Goal: Information Seeking & Learning: Check status

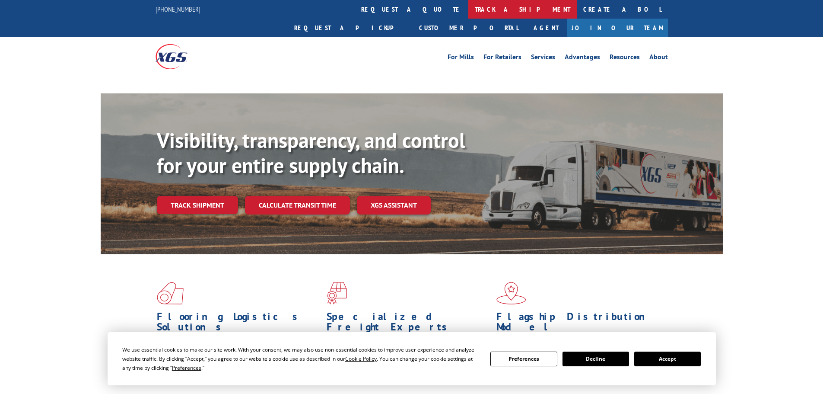
click at [468, 7] on link "track a shipment" at bounding box center [522, 9] width 108 height 19
click at [468, 5] on link "track a shipment" at bounding box center [522, 9] width 108 height 19
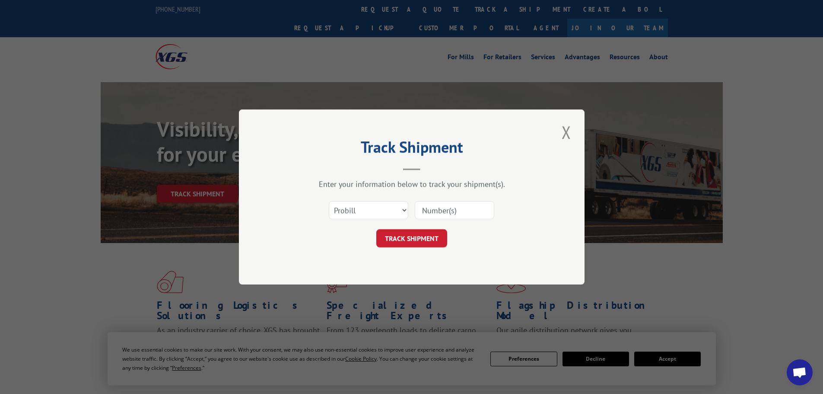
click at [355, 209] on select "Select category... Probill BOL PO" at bounding box center [368, 210] width 79 height 18
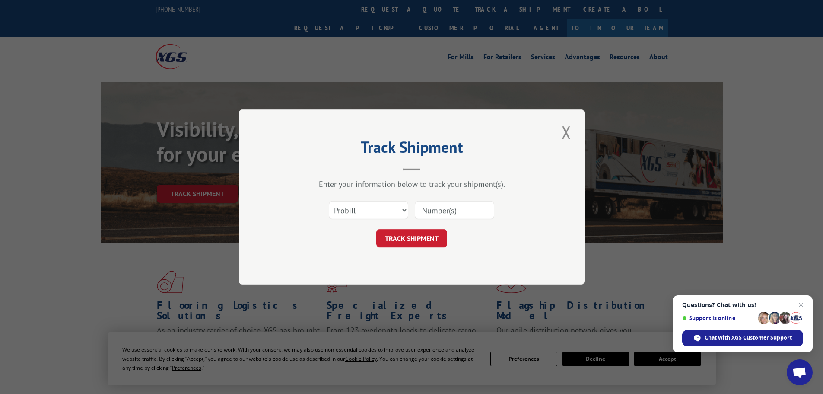
select select "bol"
click at [329, 201] on select "Select category... Probill BOL PO" at bounding box center [368, 210] width 79 height 18
click at [427, 208] on input at bounding box center [454, 210] width 79 height 18
paste input "5945428"
type input "5945428"
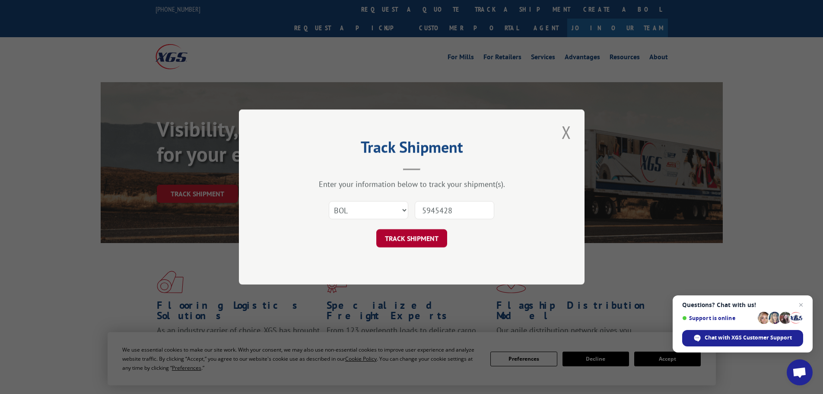
click at [428, 239] on button "TRACK SHIPMENT" at bounding box center [411, 238] width 71 height 18
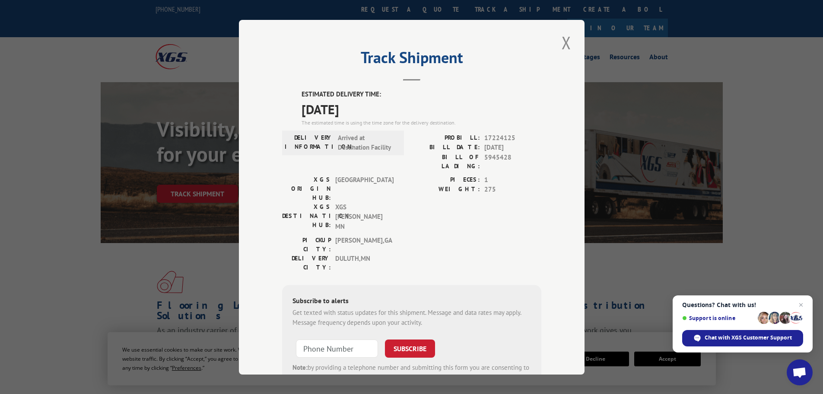
click at [570, 38] on div "Track Shipment ESTIMATED DELIVERY TIME: [DATE] The estimated time is using the …" at bounding box center [412, 197] width 346 height 354
click at [566, 41] on button "Close modal" at bounding box center [566, 43] width 15 height 24
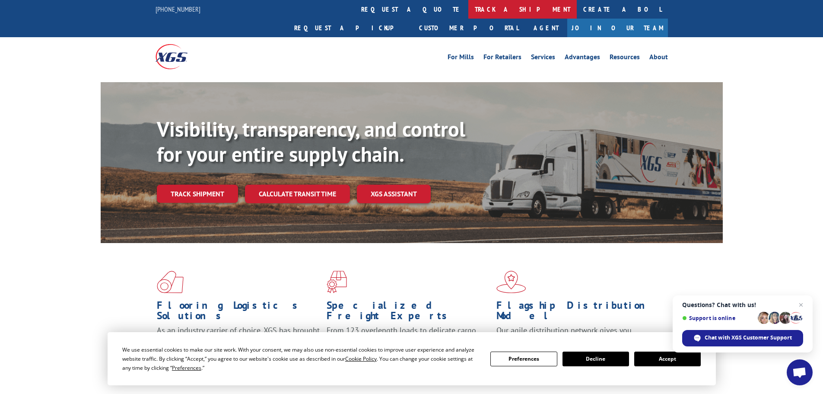
click at [468, 7] on link "track a shipment" at bounding box center [522, 9] width 108 height 19
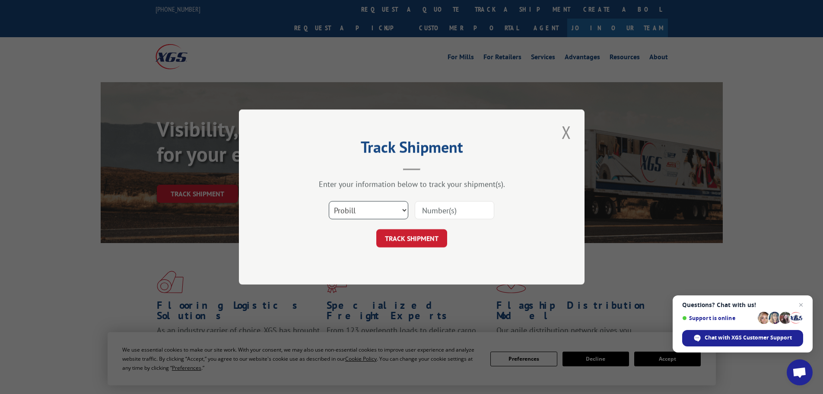
click at [367, 212] on select "Select category... Probill BOL PO" at bounding box center [368, 210] width 79 height 18
select select "bol"
click at [329, 201] on select "Select category... Probill BOL PO" at bounding box center [368, 210] width 79 height 18
click at [451, 213] on input at bounding box center [454, 210] width 79 height 18
paste input "5948889"
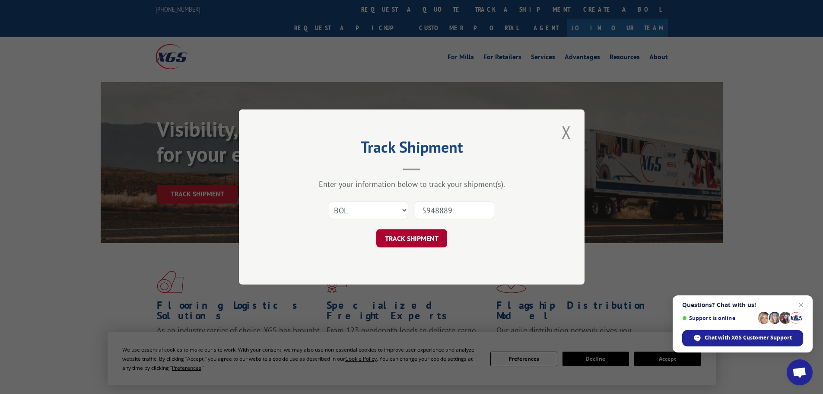
type input "5948889"
click at [413, 233] on button "TRACK SHIPMENT" at bounding box center [411, 238] width 71 height 18
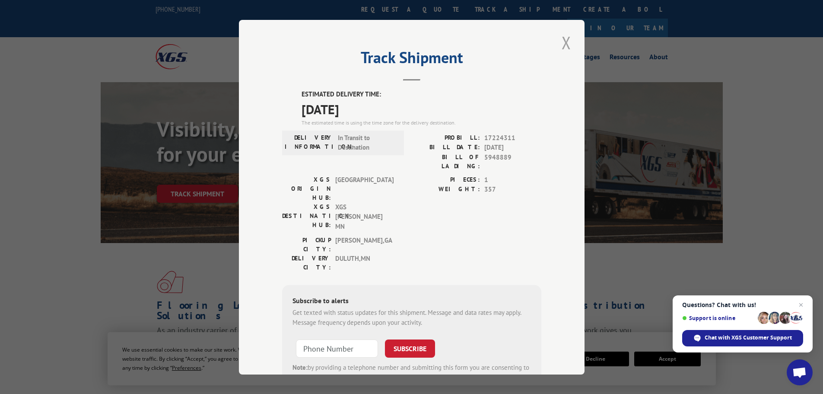
click at [568, 38] on button "Close modal" at bounding box center [566, 43] width 15 height 24
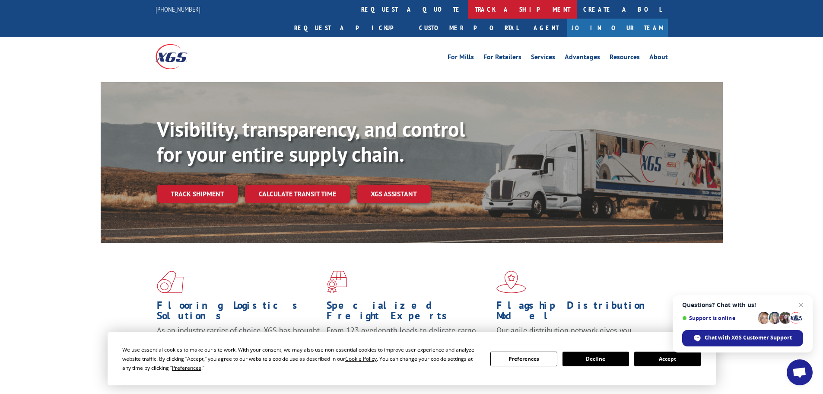
click at [468, 12] on link "track a shipment" at bounding box center [522, 9] width 108 height 19
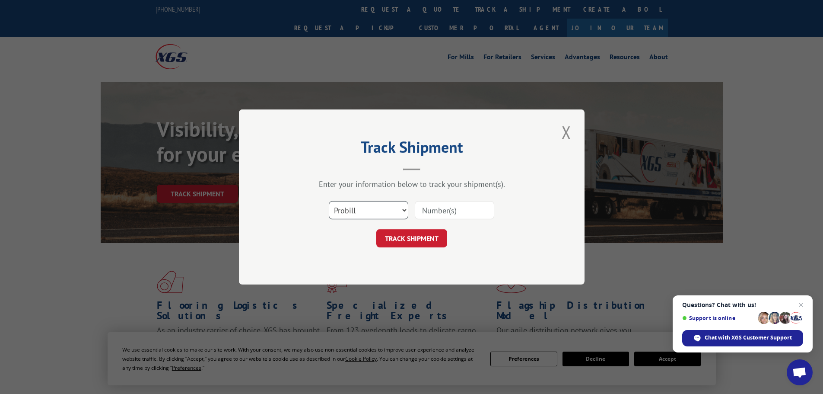
drag, startPoint x: 389, startPoint y: 207, endPoint x: 388, endPoint y: 216, distance: 8.3
click at [389, 207] on select "Select category... Probill BOL PO" at bounding box center [368, 210] width 79 height 18
select select "bol"
click at [329, 201] on select "Select category... Probill BOL PO" at bounding box center [368, 210] width 79 height 18
click at [434, 210] on input at bounding box center [454, 210] width 79 height 18
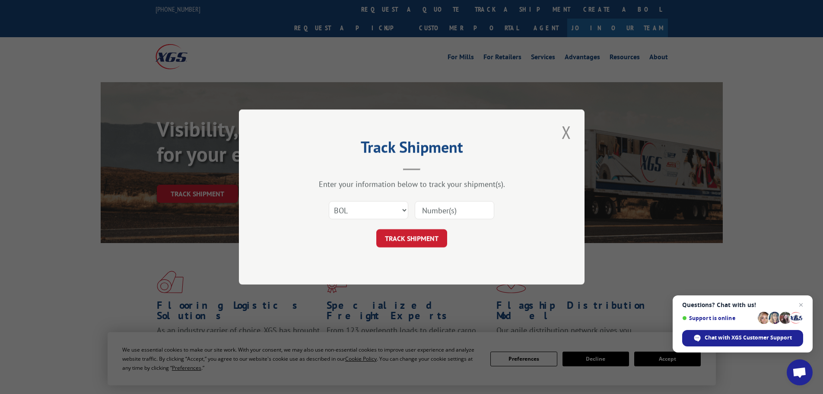
paste input "5947695"
type input "5947695"
click at [417, 243] on button "TRACK SHIPMENT" at bounding box center [411, 238] width 71 height 18
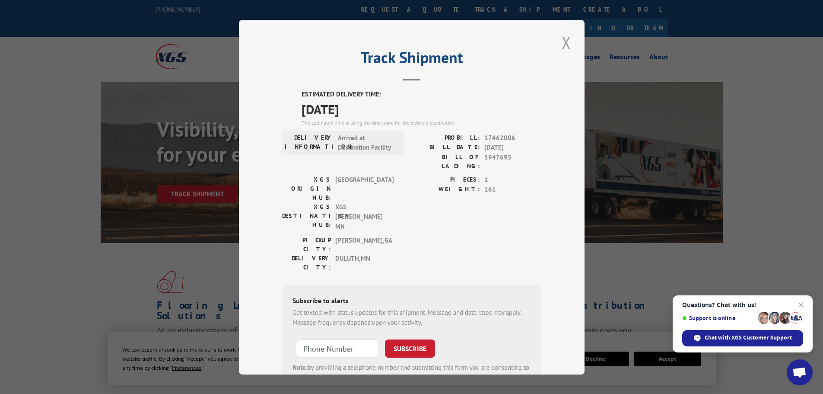
click at [567, 48] on button "Close modal" at bounding box center [566, 43] width 15 height 24
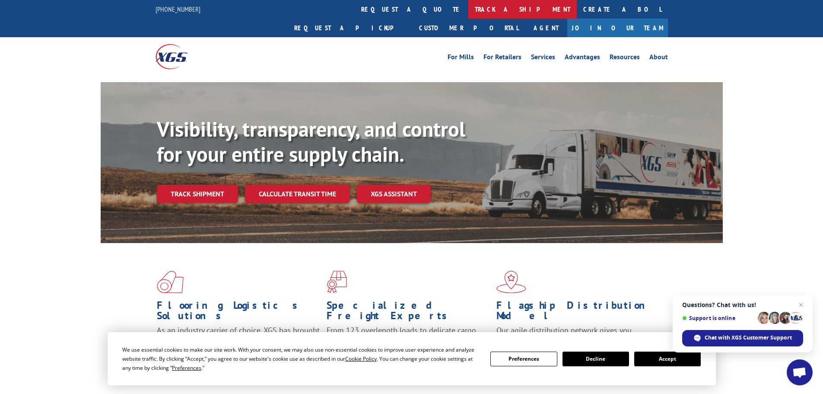
click at [468, 6] on link "track a shipment" at bounding box center [522, 9] width 108 height 19
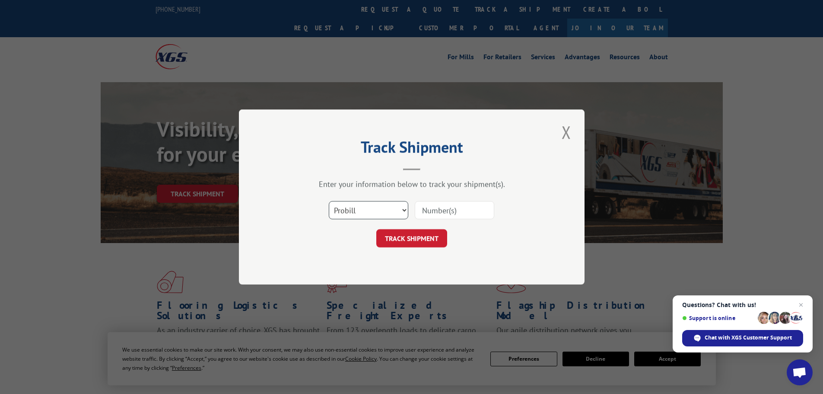
click at [359, 214] on select "Select category... Probill BOL PO" at bounding box center [368, 210] width 79 height 18
select select "bol"
click at [329, 201] on select "Select category... Probill BOL PO" at bounding box center [368, 210] width 79 height 18
click at [430, 218] on input at bounding box center [454, 210] width 79 height 18
paste input "5951851"
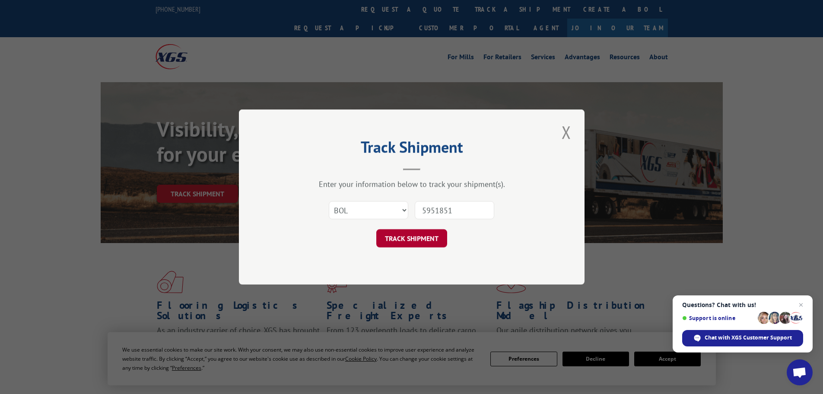
type input "5951851"
click at [423, 233] on button "TRACK SHIPMENT" at bounding box center [411, 238] width 71 height 18
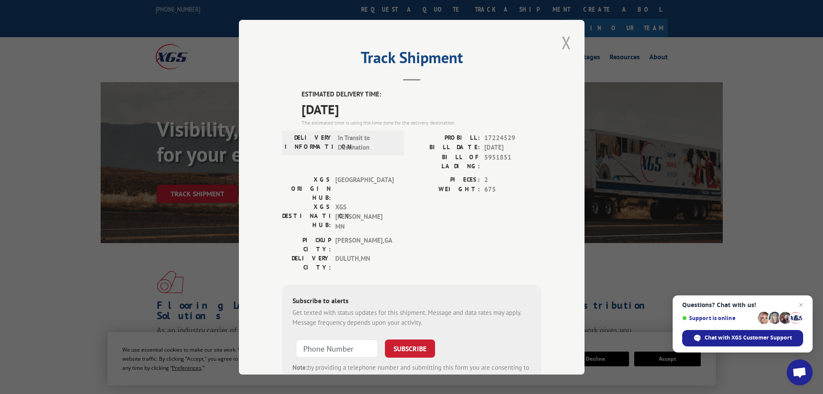
click at [559, 39] on button "Close modal" at bounding box center [566, 43] width 15 height 24
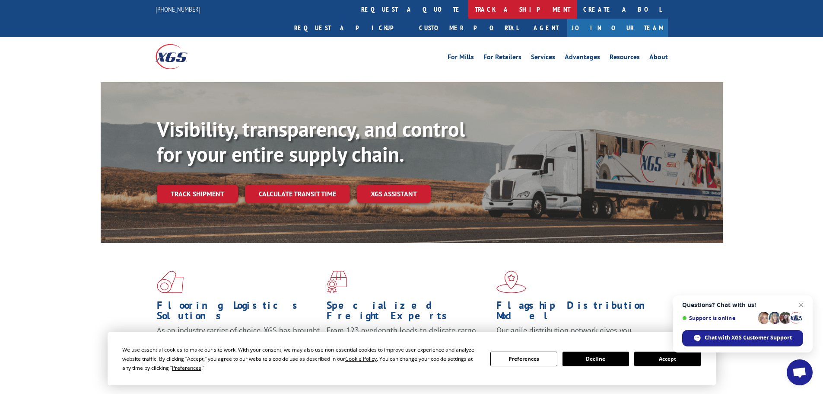
click at [468, 6] on link "track a shipment" at bounding box center [522, 9] width 108 height 19
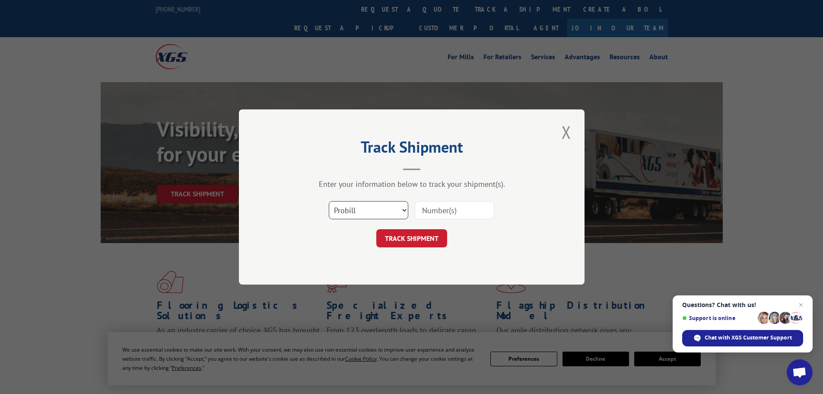
click at [362, 213] on select "Select category... Probill BOL PO" at bounding box center [368, 210] width 79 height 18
select select "bol"
click at [329, 201] on select "Select category... Probill BOL PO" at bounding box center [368, 210] width 79 height 18
click at [463, 199] on div "Select category... Probill BOL PO" at bounding box center [411, 210] width 259 height 29
click at [461, 213] on input at bounding box center [454, 210] width 79 height 18
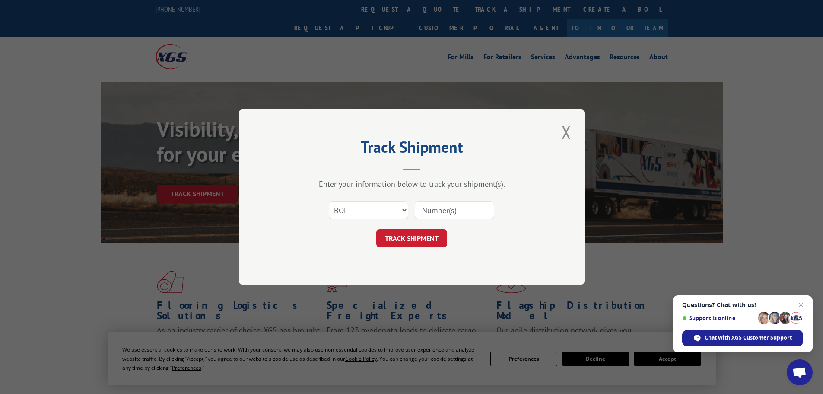
paste input "5956892"
type input "5956892"
click at [451, 241] on div "TRACK SHIPMENT" at bounding box center [411, 238] width 259 height 18
click at [431, 235] on button "TRACK SHIPMENT" at bounding box center [411, 238] width 71 height 18
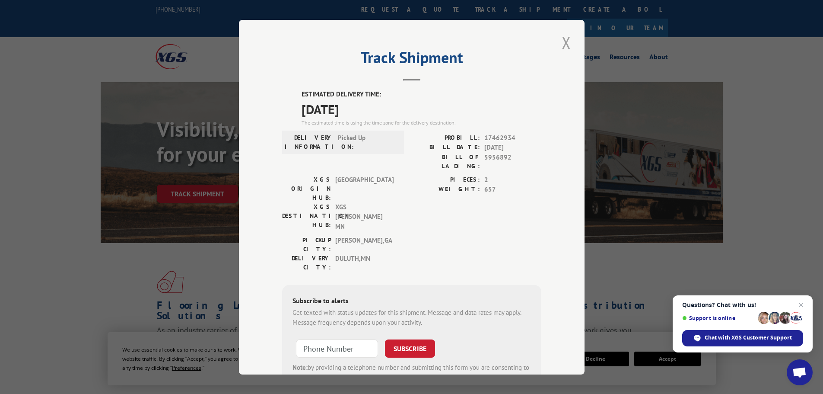
click at [566, 48] on button "Close modal" at bounding box center [566, 43] width 15 height 24
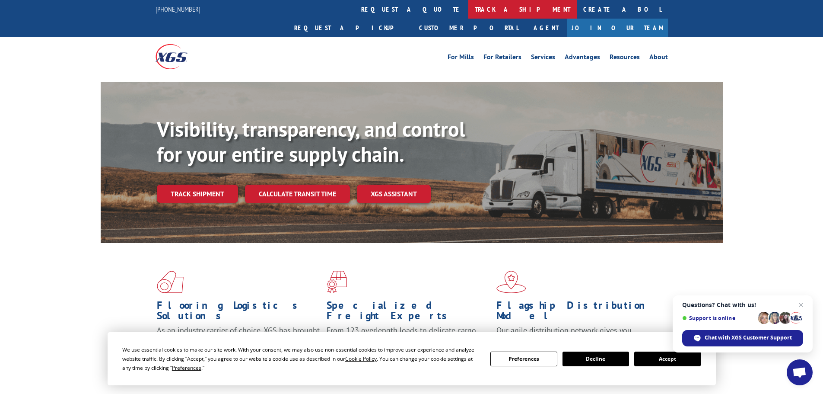
click at [468, 13] on link "track a shipment" at bounding box center [522, 9] width 108 height 19
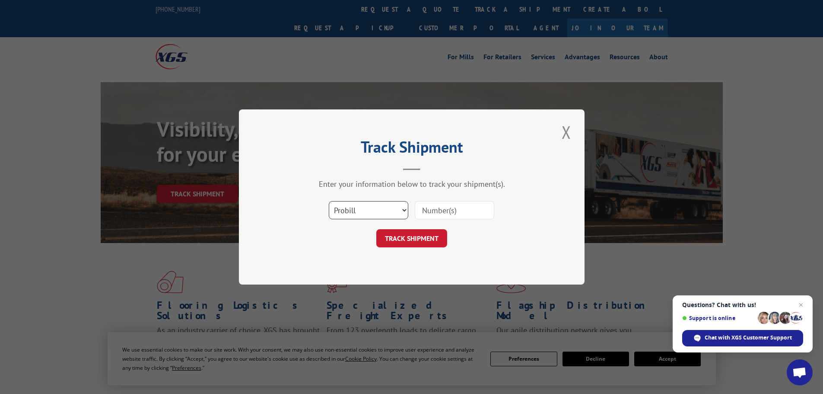
click at [351, 213] on select "Select category... Probill BOL PO" at bounding box center [368, 210] width 79 height 18
select select "bol"
click at [329, 201] on select "Select category... Probill BOL PO" at bounding box center [368, 210] width 79 height 18
click at [461, 203] on input at bounding box center [454, 210] width 79 height 18
paste input "5954495"
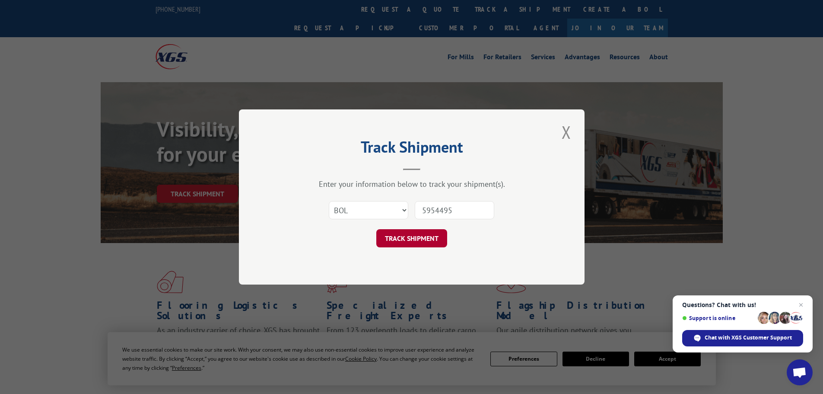
type input "5954495"
click at [421, 234] on button "TRACK SHIPMENT" at bounding box center [411, 238] width 71 height 18
